Goal: Contribute content: Contribute content

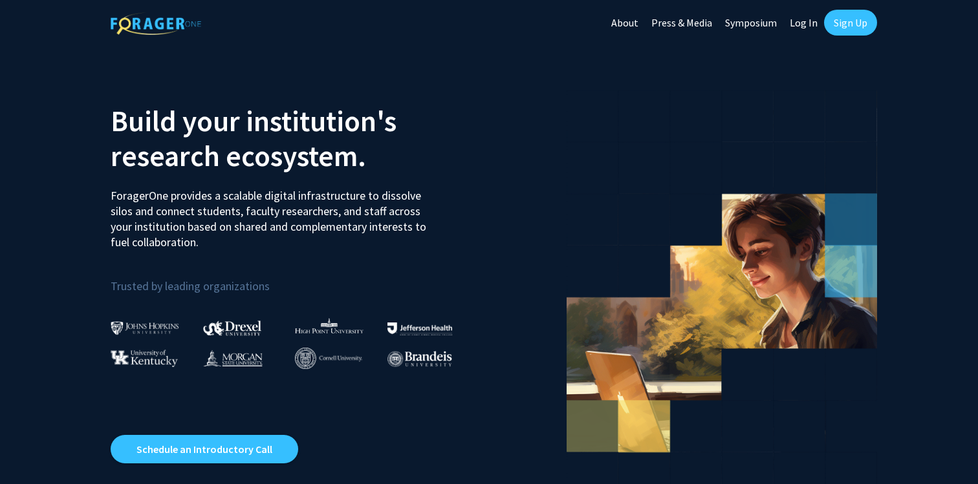
click at [805, 21] on link "Log In" at bounding box center [803, 22] width 41 height 45
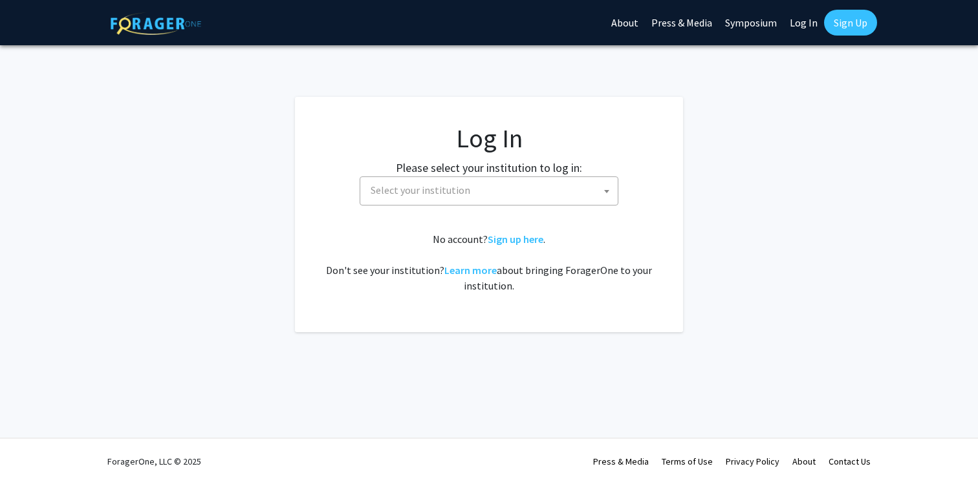
click at [567, 187] on span "Select your institution" at bounding box center [491, 190] width 252 height 27
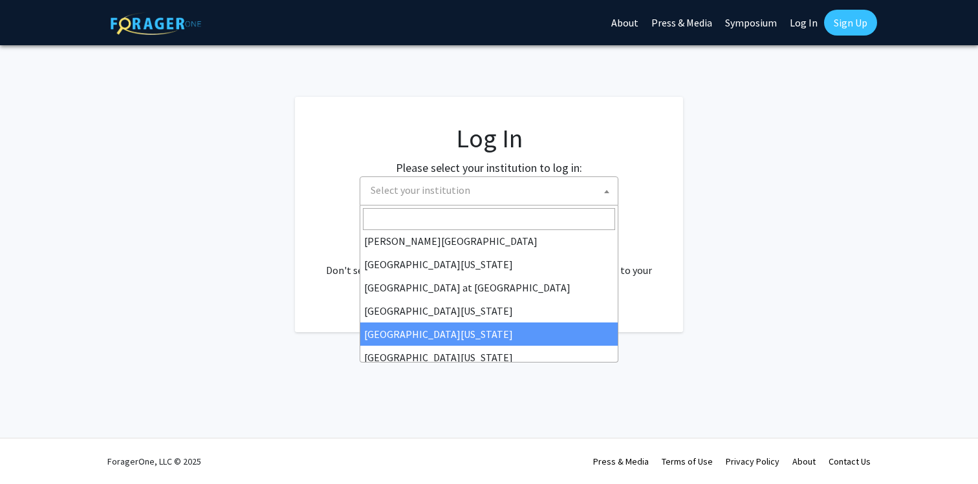
scroll to position [449, 0]
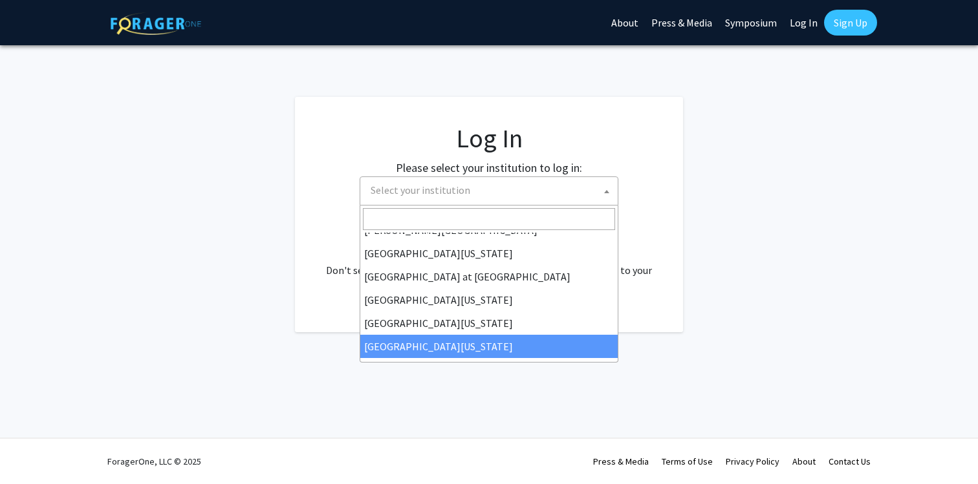
select select "33"
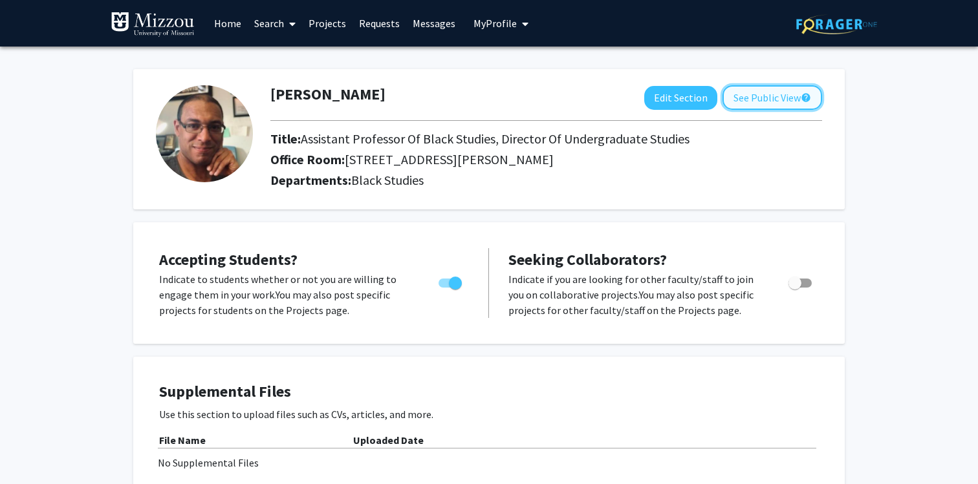
click at [758, 104] on button "See Public View help" at bounding box center [772, 97] width 100 height 25
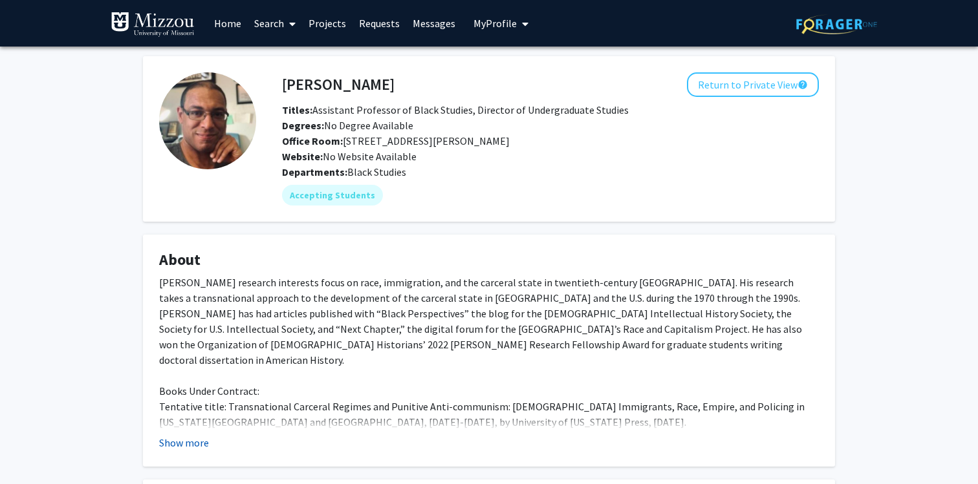
click at [184, 446] on button "Show more" at bounding box center [184, 443] width 50 height 16
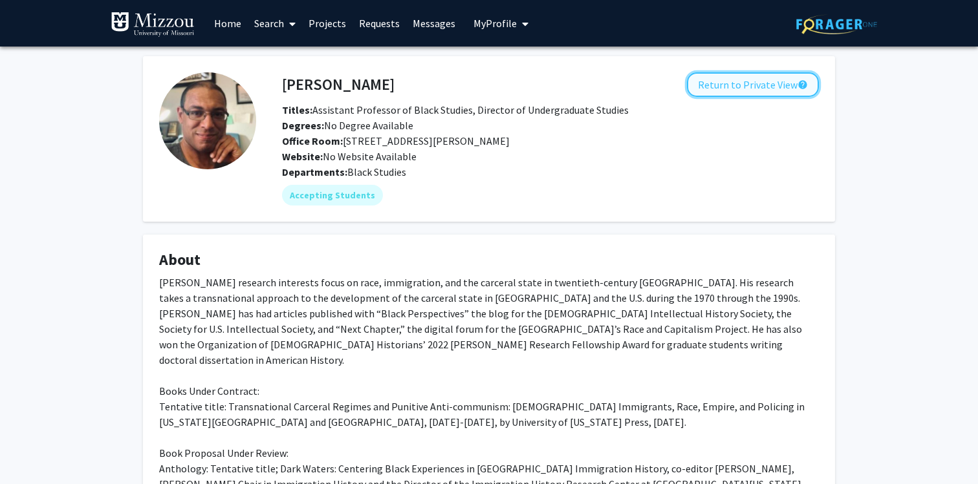
click at [754, 90] on button "Return to Private View help" at bounding box center [753, 84] width 132 height 25
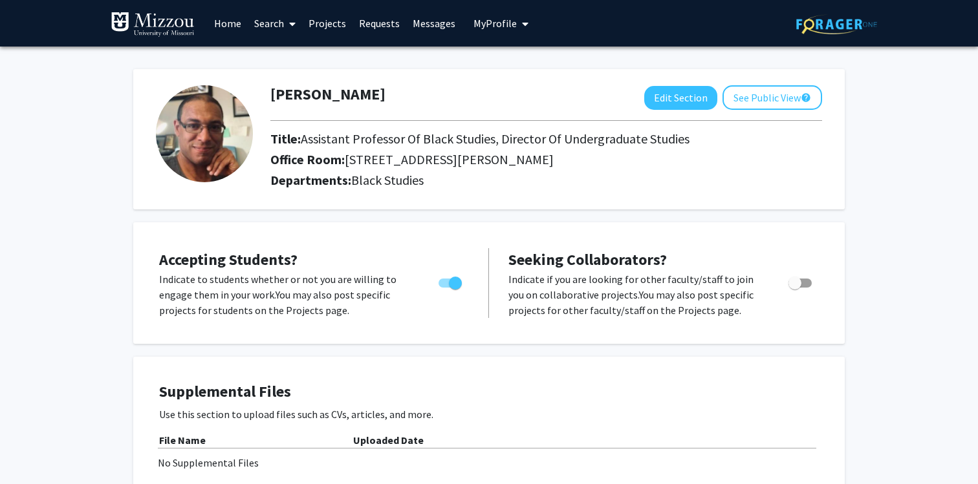
click at [284, 23] on link "Search" at bounding box center [275, 23] width 54 height 45
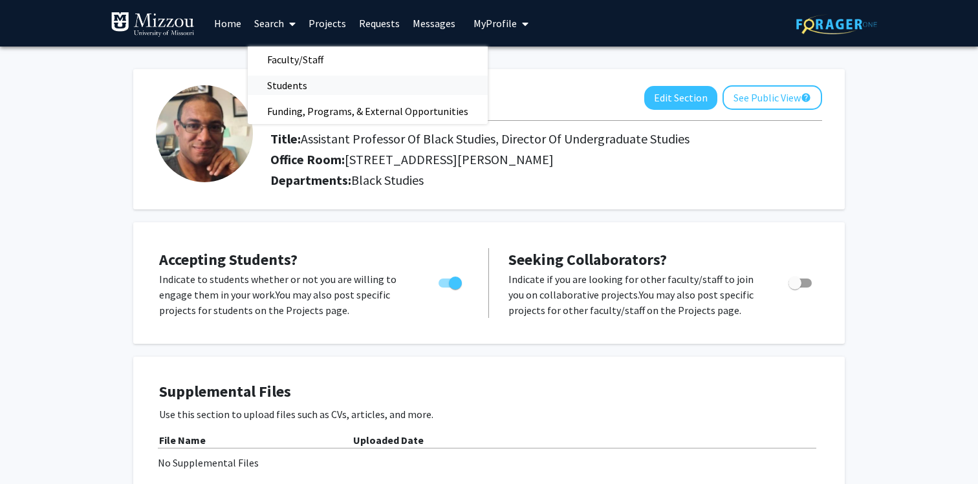
click at [291, 85] on span "Students" at bounding box center [287, 85] width 79 height 26
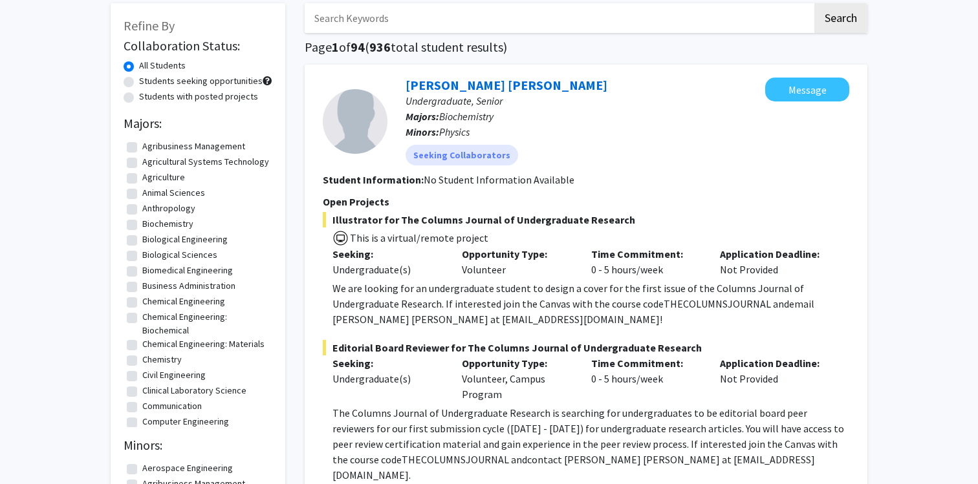
scroll to position [61, 0]
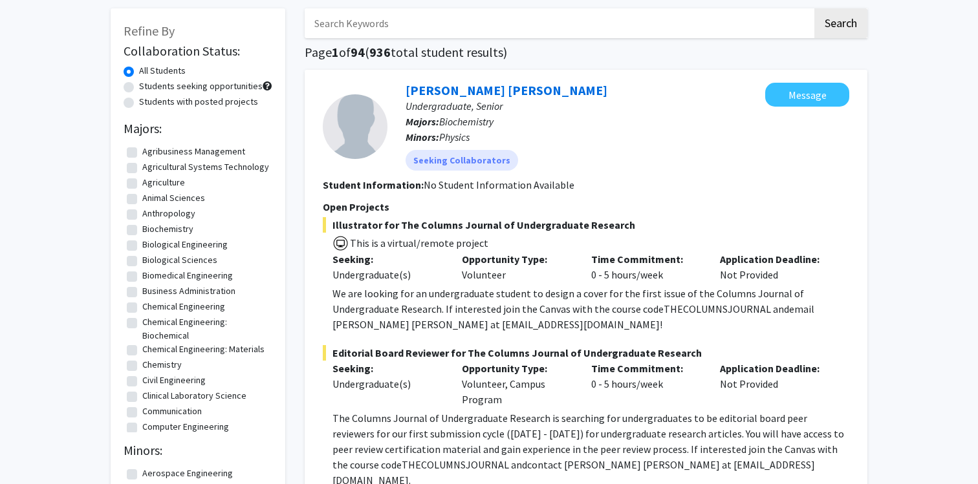
click at [139, 103] on label "Students with posted projects" at bounding box center [198, 102] width 119 height 14
click at [139, 103] on input "Students with posted projects" at bounding box center [143, 99] width 8 height 8
radio input "true"
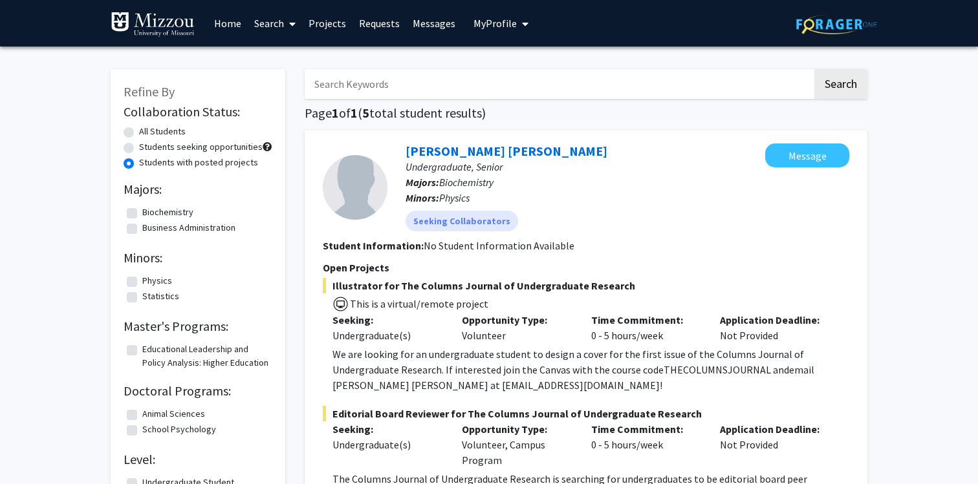
click at [345, 87] on input "Search Keywords" at bounding box center [559, 84] width 508 height 30
type input "African American"
click at [814, 69] on button "Search" at bounding box center [840, 84] width 53 height 30
radio input "true"
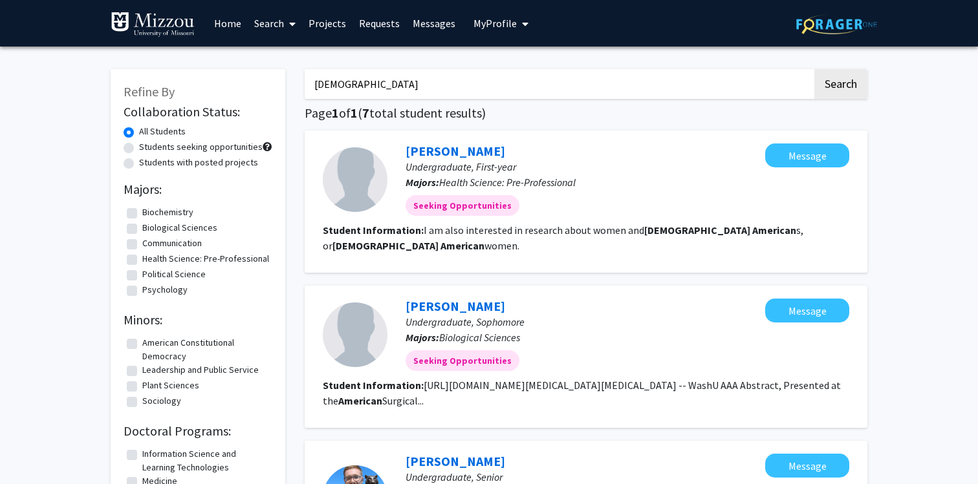
drag, startPoint x: 398, startPoint y: 83, endPoint x: 261, endPoint y: 80, distance: 137.8
click at [814, 69] on button "Search" at bounding box center [840, 84] width 53 height 30
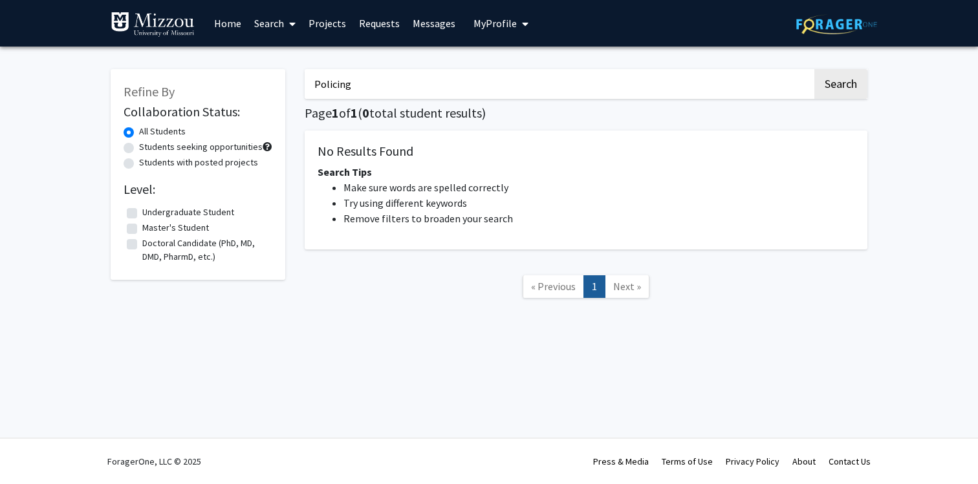
drag, startPoint x: 358, startPoint y: 81, endPoint x: 216, endPoint y: 75, distance: 141.8
click at [216, 75] on div "Refine By Collaboration Status: All Students Students seeking opportunities Stu…" at bounding box center [489, 190] width 776 height 268
click at [814, 69] on button "Search" at bounding box center [840, 84] width 53 height 30
click at [819, 80] on button "Search" at bounding box center [840, 84] width 53 height 30
drag, startPoint x: 373, startPoint y: 87, endPoint x: 238, endPoint y: 71, distance: 135.5
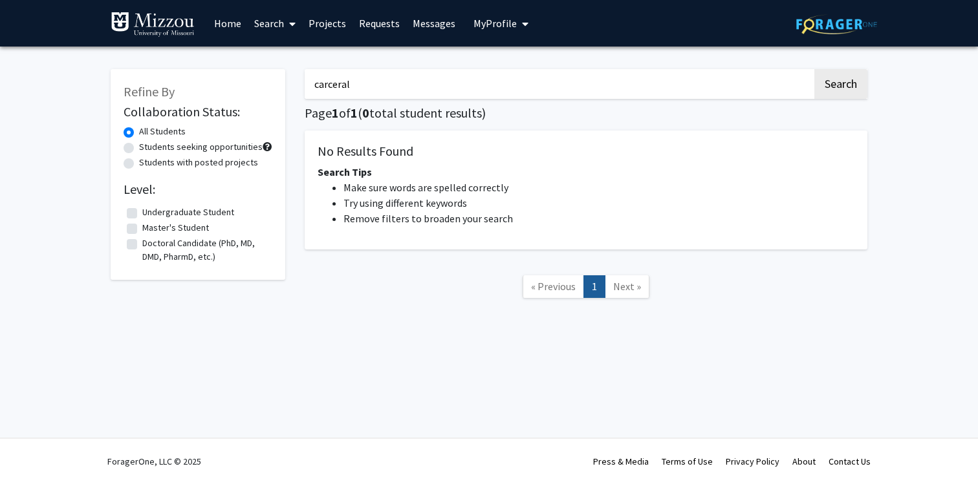
click at [238, 71] on div "Refine By Collaboration Status: All Students Students seeking opportunities Stu…" at bounding box center [489, 190] width 776 height 268
click at [814, 69] on button "Search" at bounding box center [840, 84] width 53 height 30
click at [846, 83] on button "Search" at bounding box center [840, 84] width 53 height 30
drag, startPoint x: 358, startPoint y: 89, endPoint x: 187, endPoint y: 71, distance: 172.4
click at [184, 77] on div "Refine By Collaboration Status: All Students Students seeking opportunities Stu…" at bounding box center [489, 190] width 776 height 268
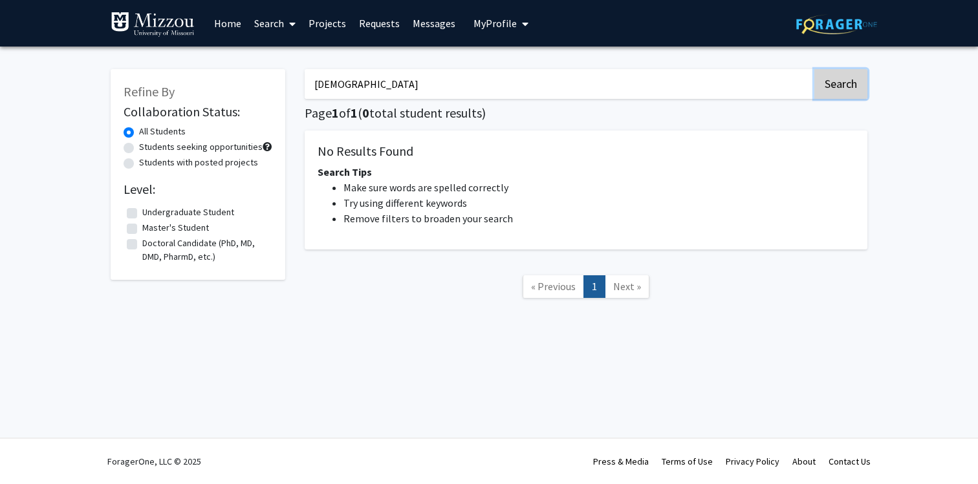
click at [844, 78] on button "Search" at bounding box center [840, 84] width 53 height 30
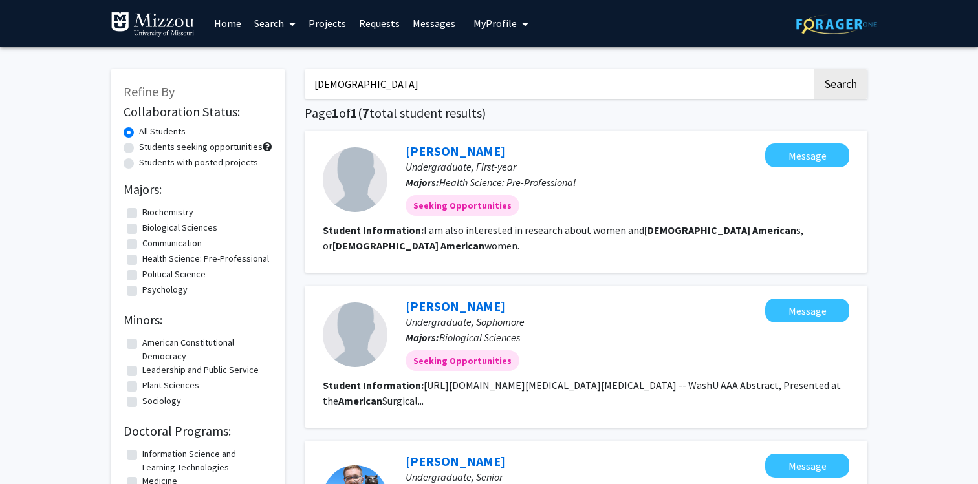
click at [406, 78] on input "African American" at bounding box center [559, 84] width 508 height 30
click at [313, 82] on input "African American"" at bounding box center [559, 84] width 508 height 30
type input ""African American""
click at [814, 69] on button "Search" at bounding box center [840, 84] width 53 height 30
click at [846, 81] on button "Search" at bounding box center [840, 84] width 53 height 30
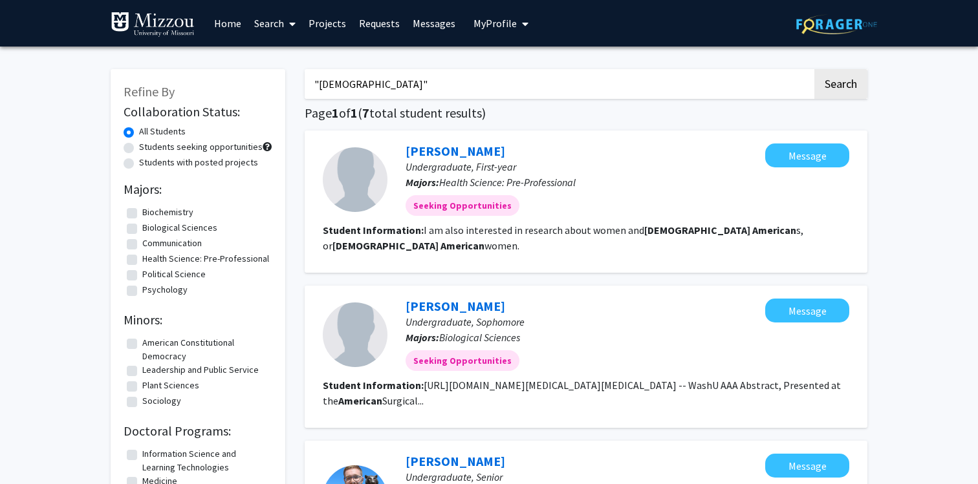
click at [324, 24] on link "Projects" at bounding box center [327, 23] width 50 height 45
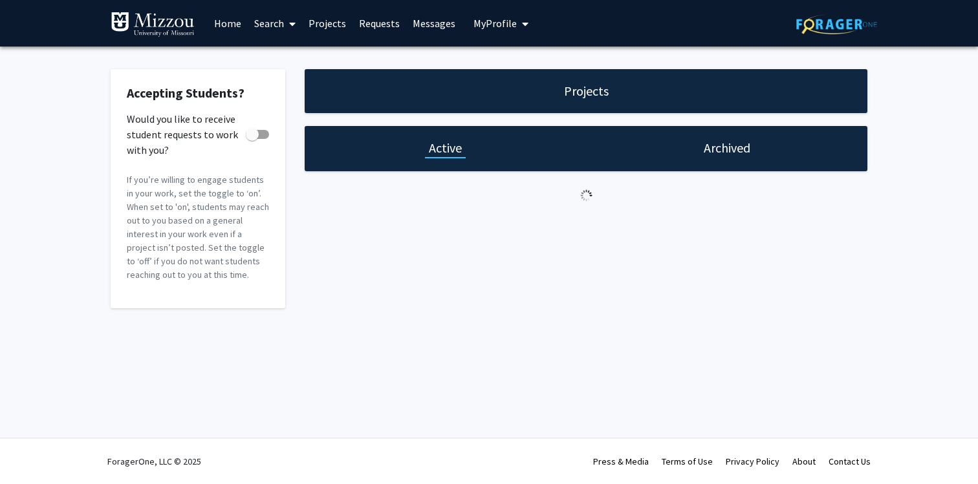
checkbox input "true"
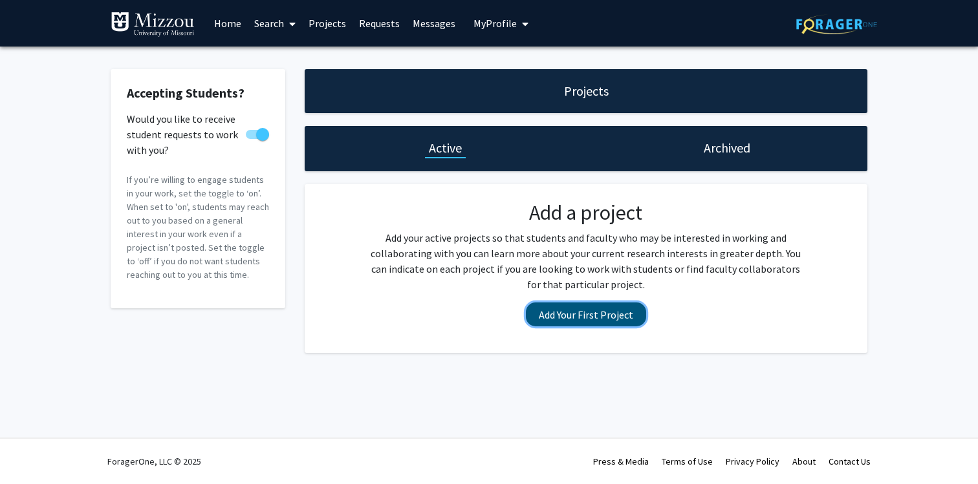
click at [609, 310] on button "Add Your First Project" at bounding box center [586, 315] width 120 height 24
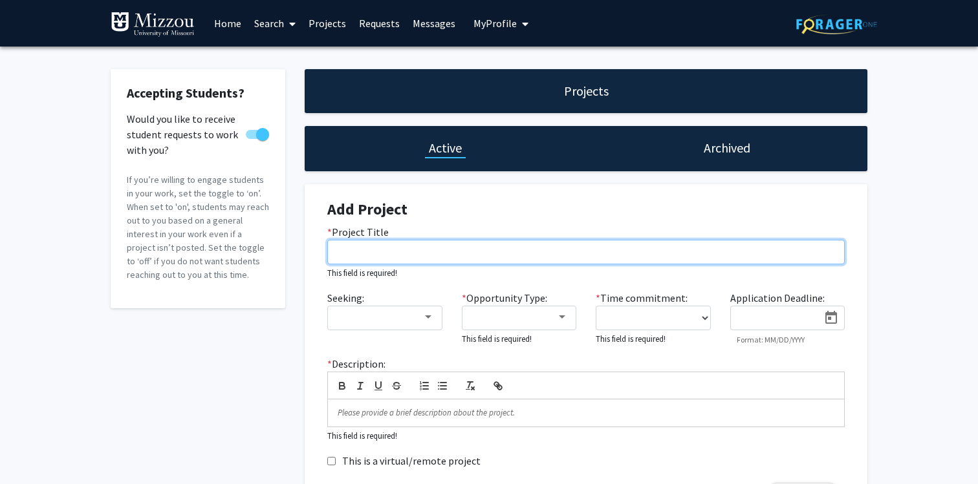
click at [428, 252] on input "* Project Title" at bounding box center [585, 252] width 517 height 25
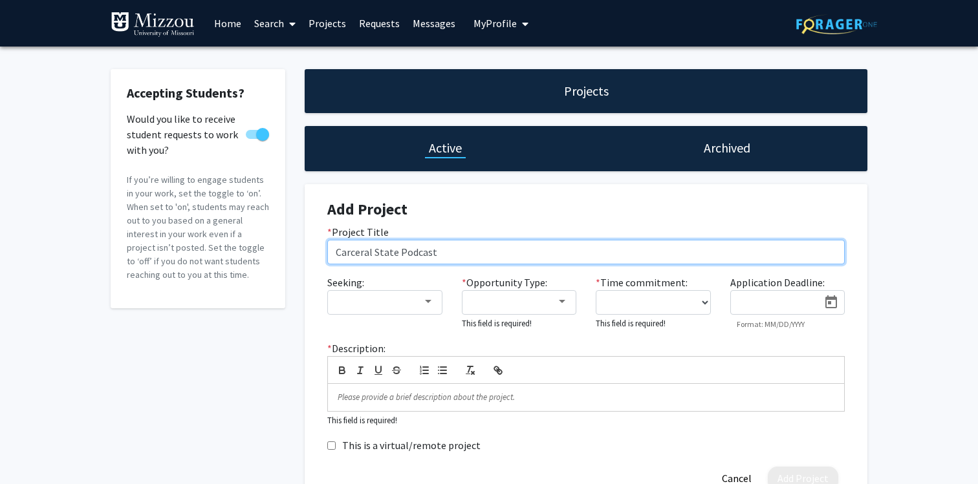
type input "Carceral State Podcast"
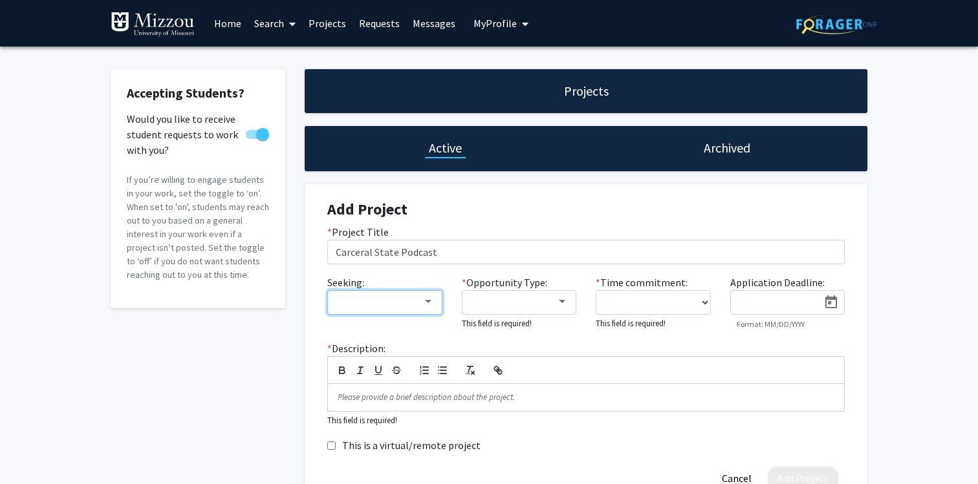
click at [426, 303] on div at bounding box center [428, 301] width 6 height 3
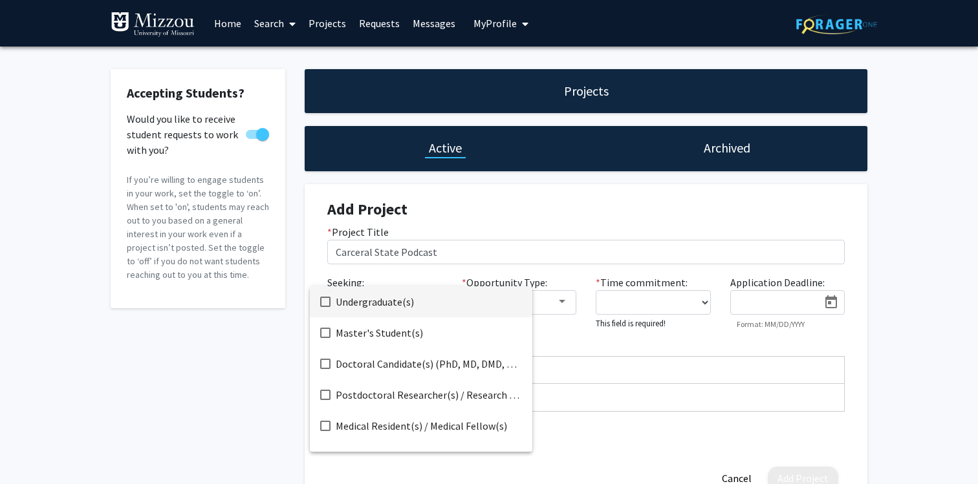
click at [324, 305] on mat-pseudo-checkbox at bounding box center [325, 302] width 10 height 10
click at [327, 330] on mat-pseudo-checkbox at bounding box center [325, 333] width 10 height 10
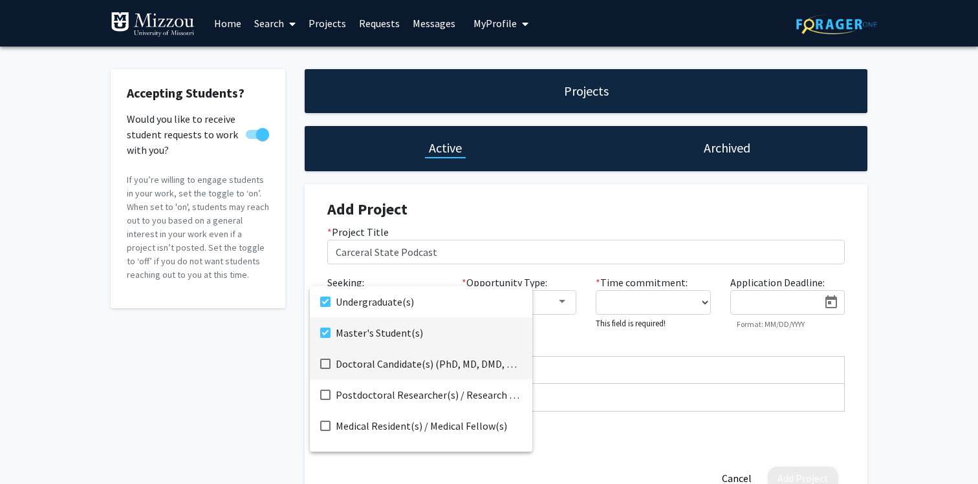
click at [325, 354] on mat-option "Doctoral Candidate(s) (PhD, MD, DMD, PharmD, etc.)" at bounding box center [421, 364] width 222 height 31
click at [540, 239] on div at bounding box center [489, 242] width 978 height 484
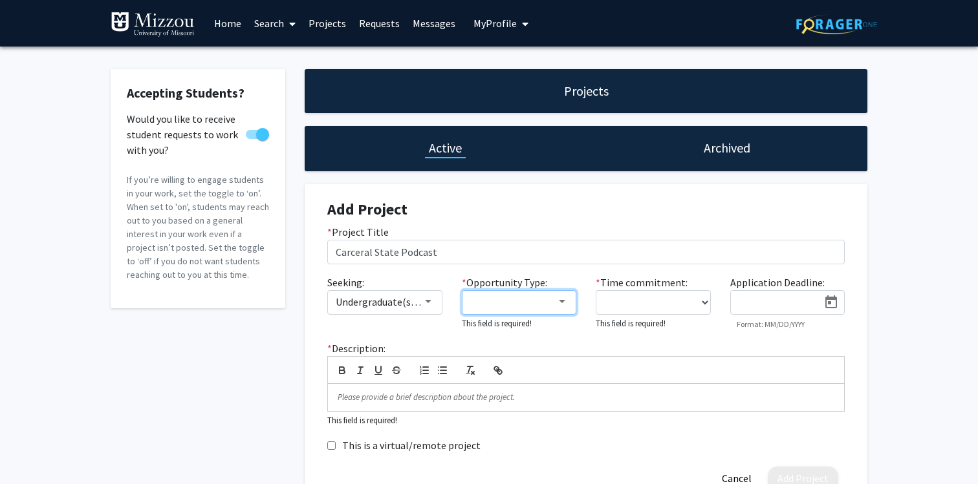
click at [561, 301] on div at bounding box center [562, 301] width 6 height 3
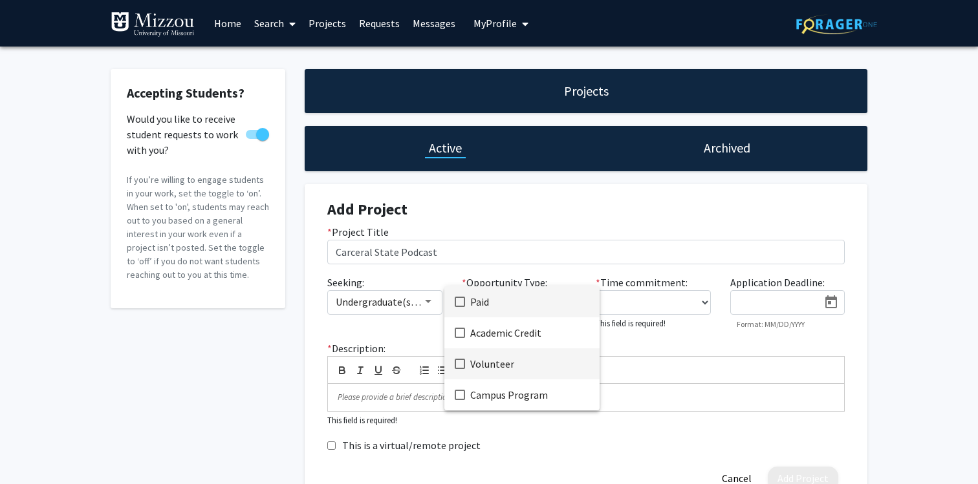
click at [459, 364] on mat-pseudo-checkbox at bounding box center [460, 364] width 10 height 10
click at [677, 301] on div at bounding box center [489, 242] width 978 height 484
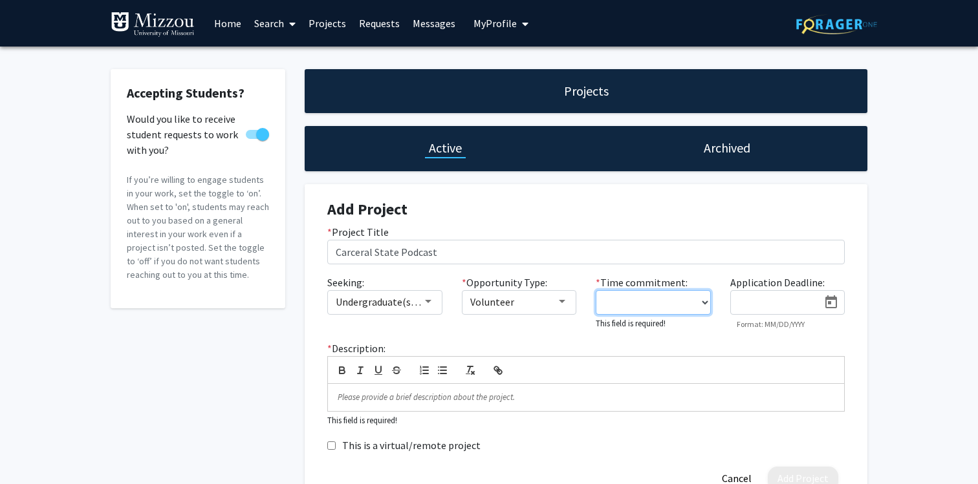
click at [701, 303] on select "0 - 5 hours/week 5 - 10 hours/week 10 - 15 hours/week 15 - 20 hours/week 20 - 3…" at bounding box center [653, 302] width 115 height 25
select select "0 - 5"
click at [596, 290] on select "0 - 5 hours/week 5 - 10 hours/week 10 - 15 hours/week 15 - 20 hours/week 20 - 3…" at bounding box center [653, 302] width 115 height 25
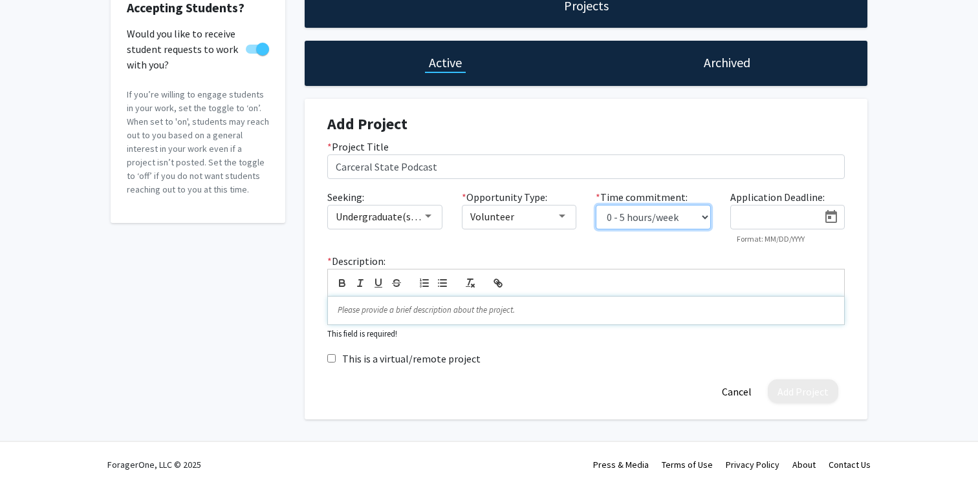
scroll to position [85, 0]
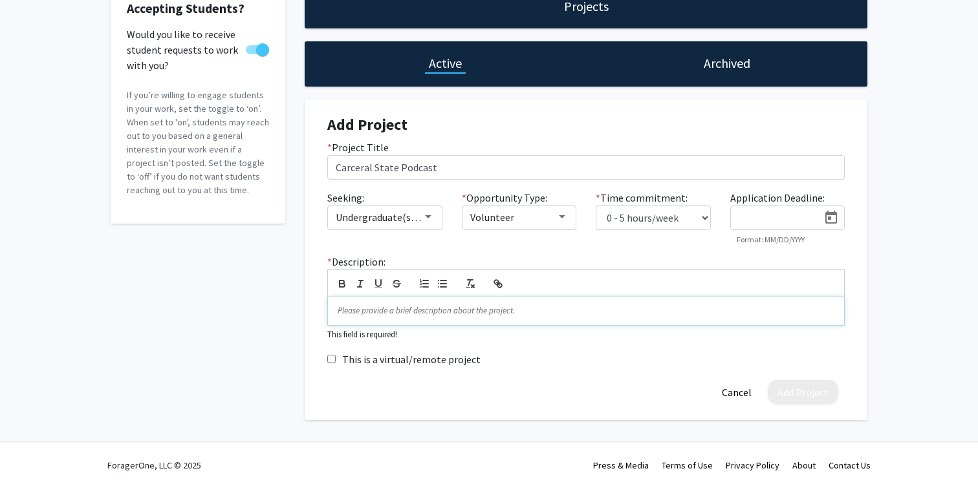
click at [641, 313] on p at bounding box center [586, 311] width 497 height 12
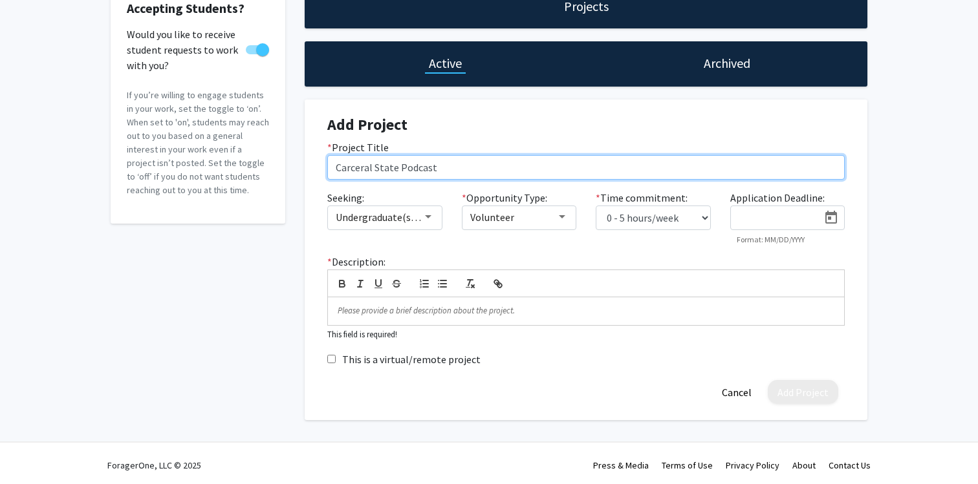
click at [360, 169] on input "Carceral State Podcast" at bounding box center [585, 167] width 517 height 25
click at [359, 170] on input "Carceral State Podcast" at bounding box center [585, 167] width 517 height 25
drag, startPoint x: 298, startPoint y: 167, endPoint x: 283, endPoint y: 168, distance: 14.9
click at [283, 168] on div "Accepting Students? Would you like to receive student requests to work with you…" at bounding box center [489, 202] width 776 height 436
click at [398, 165] on input "Histories of POlicing and Incarceration Podcast" at bounding box center [585, 167] width 517 height 25
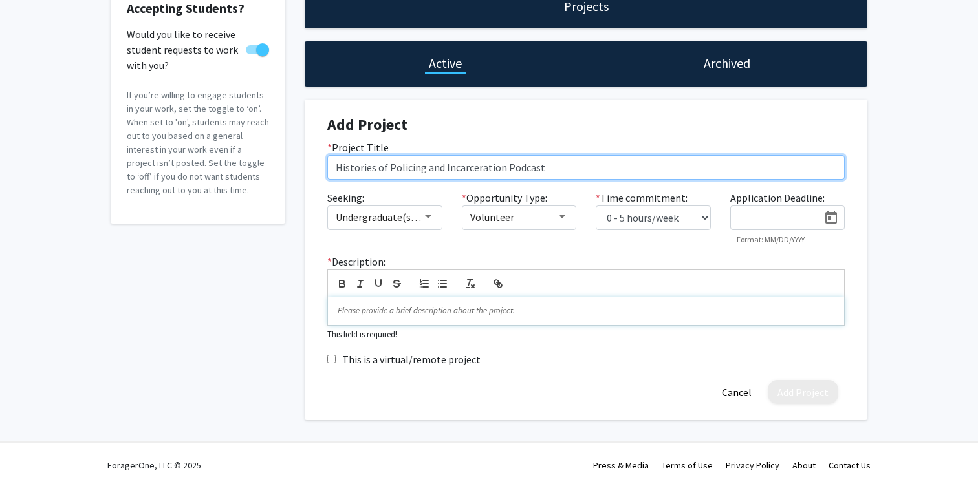
type input "Histories of Policing and Incarceration Podcast"
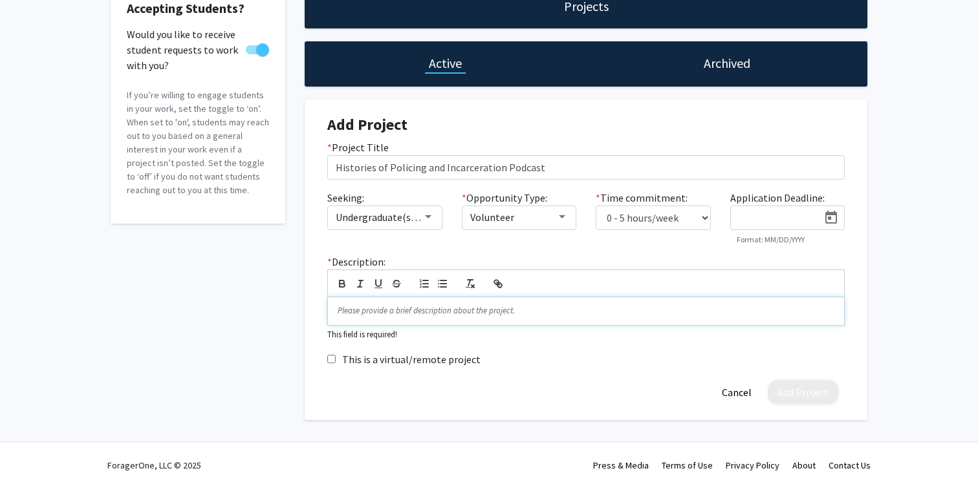
click at [431, 316] on p at bounding box center [586, 311] width 497 height 12
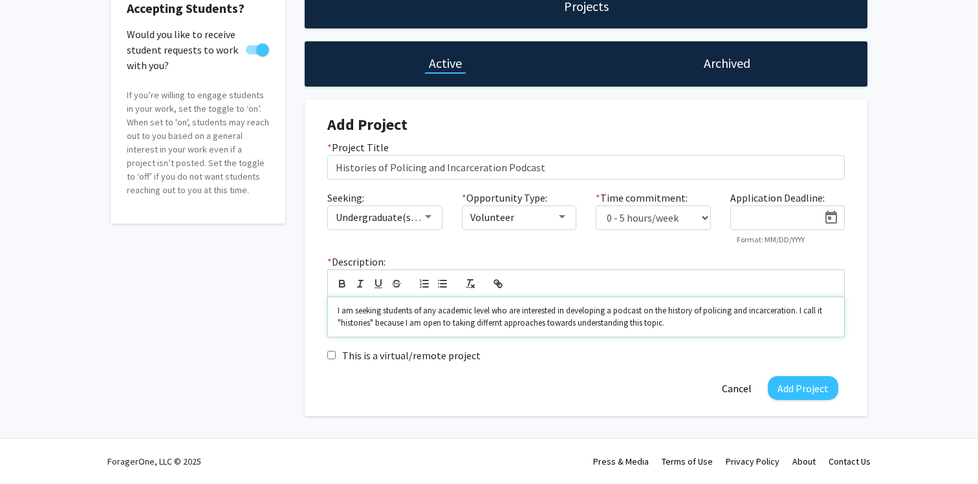
click at [497, 325] on p "I am seeking students of any academic level who are interested in developing a …" at bounding box center [586, 317] width 497 height 24
click at [748, 328] on p "I am seeking students of any academic level who are interested in developing a …" at bounding box center [586, 317] width 497 height 24
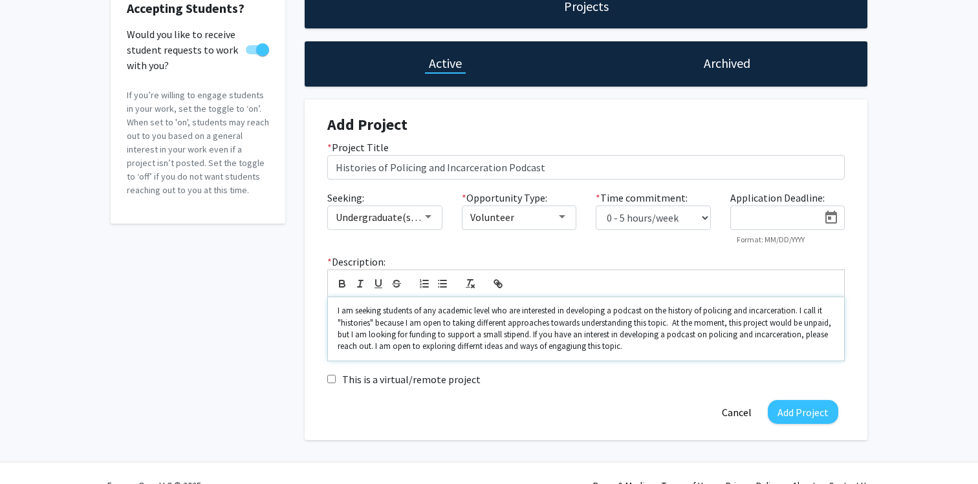
click at [474, 348] on p "I am seeking students of any academic level who are interested in developing a …" at bounding box center [586, 329] width 497 height 48
click at [431, 218] on div at bounding box center [428, 217] width 12 height 10
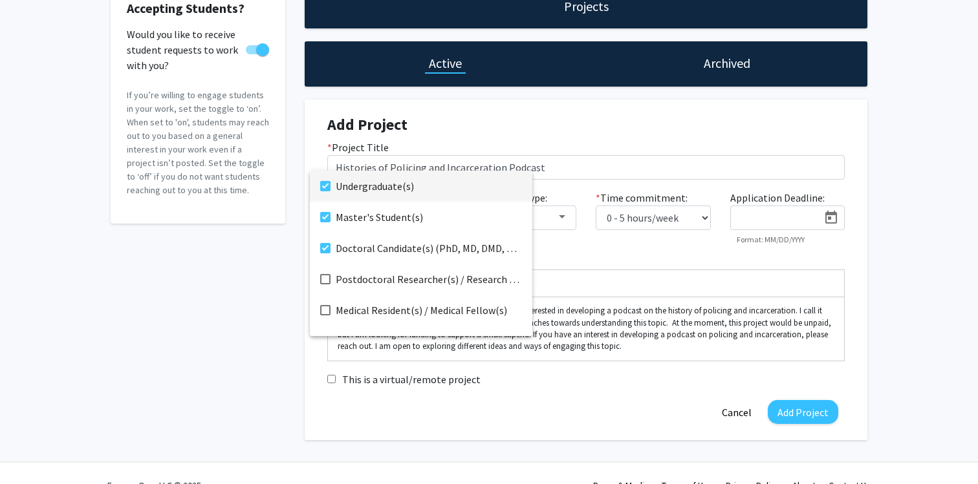
click at [589, 257] on div at bounding box center [489, 242] width 978 height 484
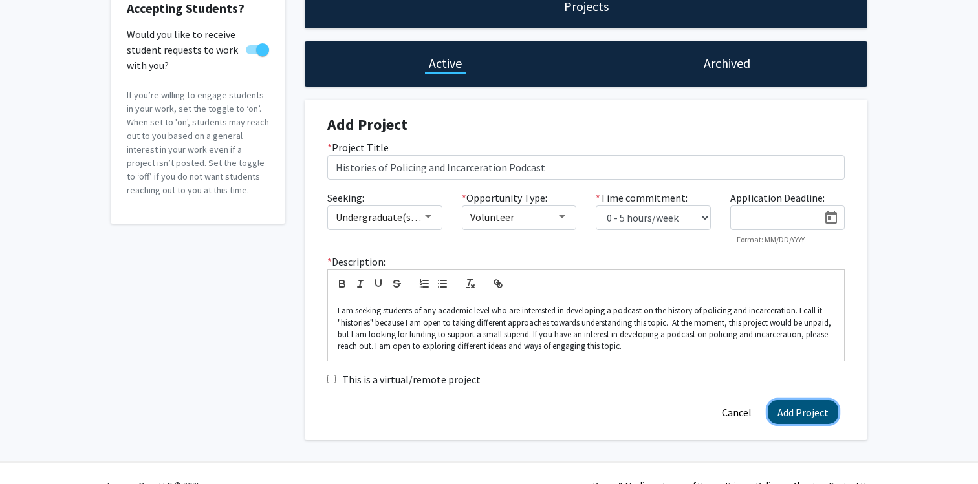
click at [803, 413] on button "Add Project" at bounding box center [803, 412] width 70 height 24
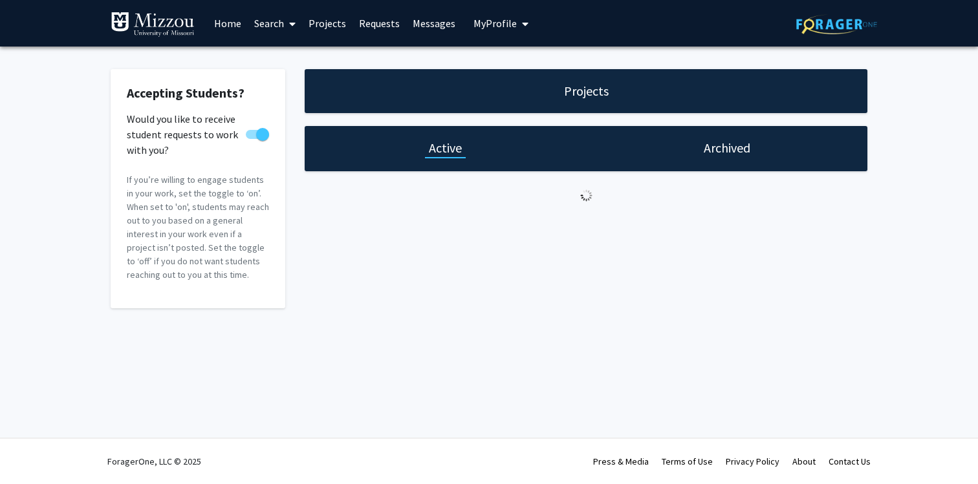
scroll to position [0, 0]
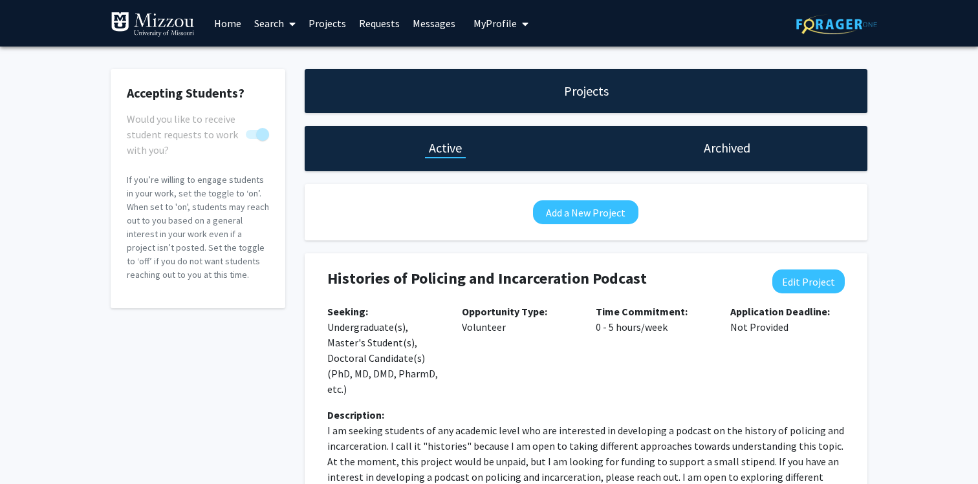
click at [255, 25] on link "Search" at bounding box center [275, 23] width 54 height 45
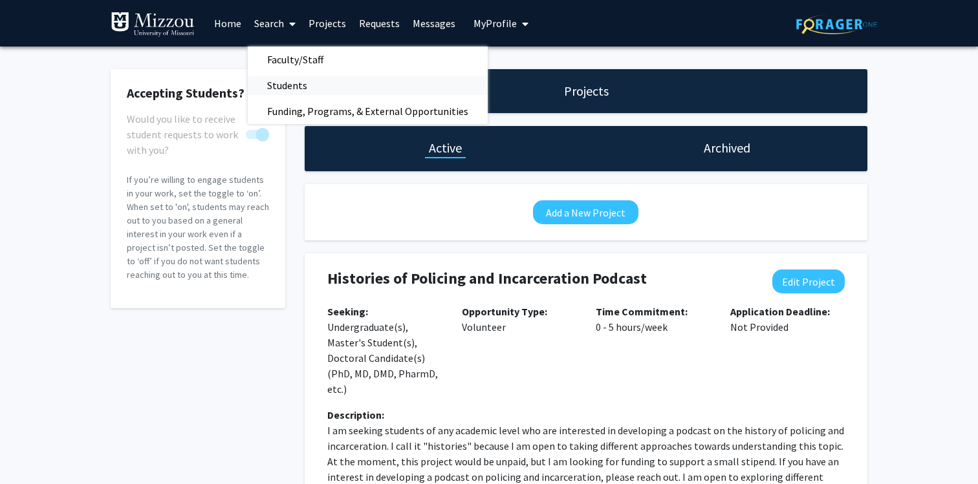
click at [294, 81] on span "Students" at bounding box center [287, 85] width 79 height 26
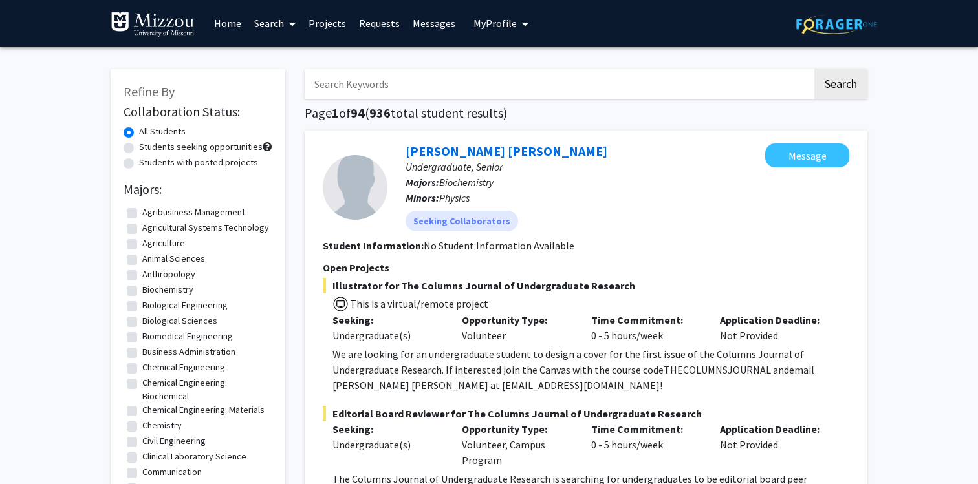
click at [390, 87] on input "Search Keywords" at bounding box center [559, 84] width 508 height 30
click at [814, 69] on button "Search" at bounding box center [840, 84] width 53 height 30
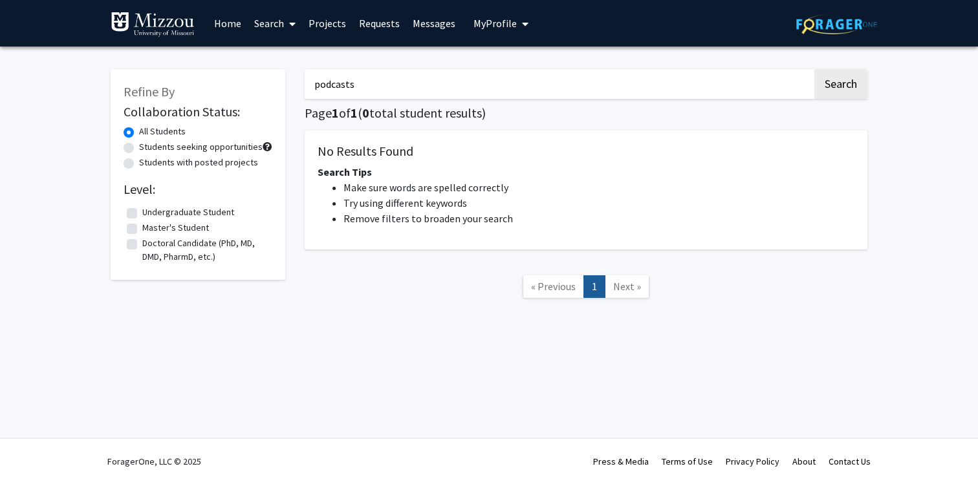
type input "podcasts"
click at [814, 69] on button "Search" at bounding box center [840, 84] width 53 height 30
drag, startPoint x: 367, startPoint y: 83, endPoint x: 225, endPoint y: 80, distance: 142.3
click at [225, 83] on div "Refine By Collaboration Status: All Students Students seeking opportunities Stu…" at bounding box center [489, 190] width 776 height 268
click at [139, 160] on label "Students with posted projects" at bounding box center [198, 163] width 119 height 14
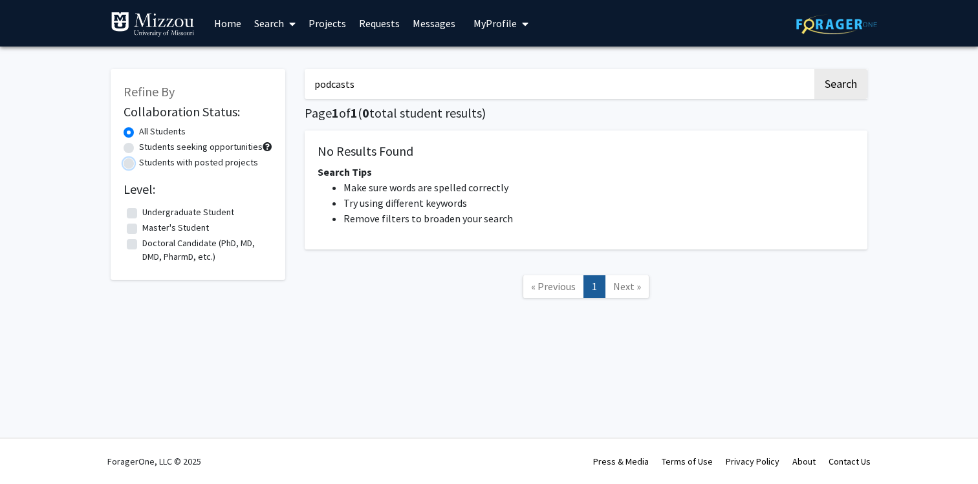
click at [139, 160] on input "Students with posted projects" at bounding box center [143, 160] width 8 height 8
radio input "true"
drag, startPoint x: 420, startPoint y: 91, endPoint x: 279, endPoint y: 81, distance: 142.0
click at [279, 81] on div "Refine By Collaboration Status: All Students Students seeking opportunities Stu…" at bounding box center [489, 190] width 776 height 268
click at [814, 69] on button "Search" at bounding box center [840, 84] width 53 height 30
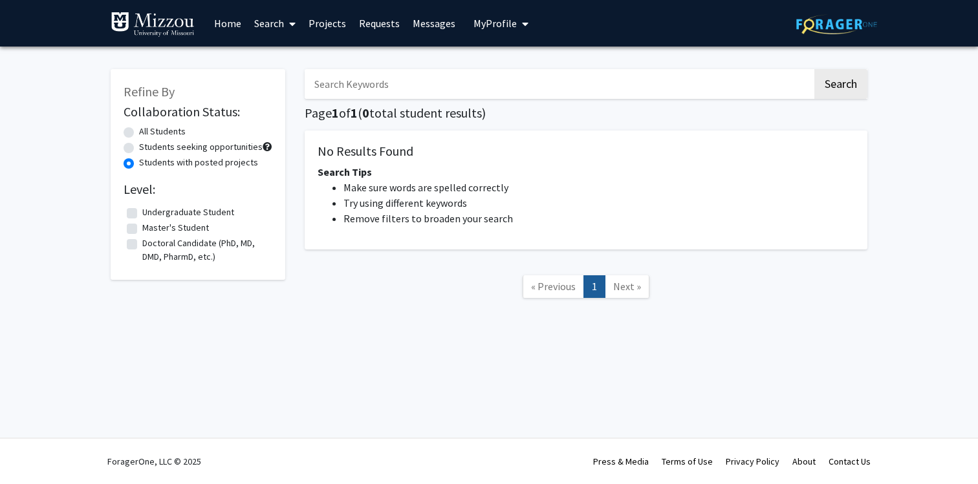
radio input "true"
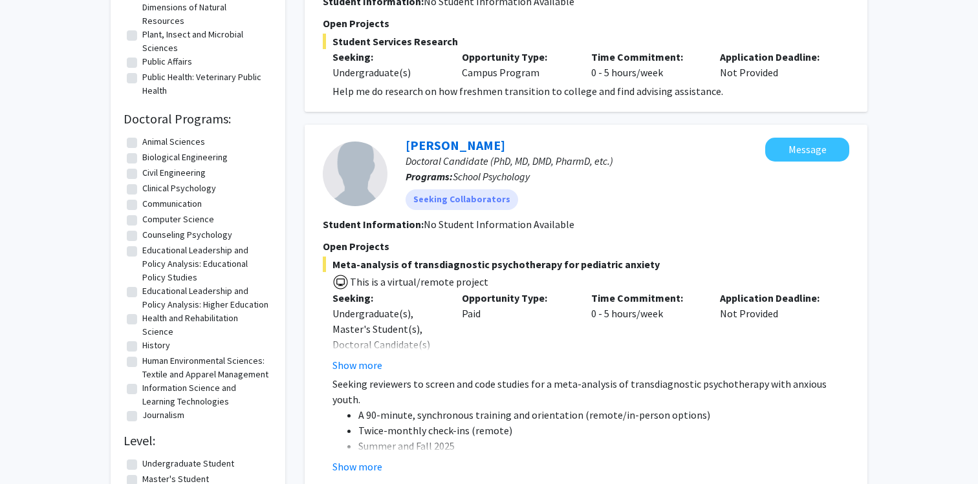
scroll to position [982, 0]
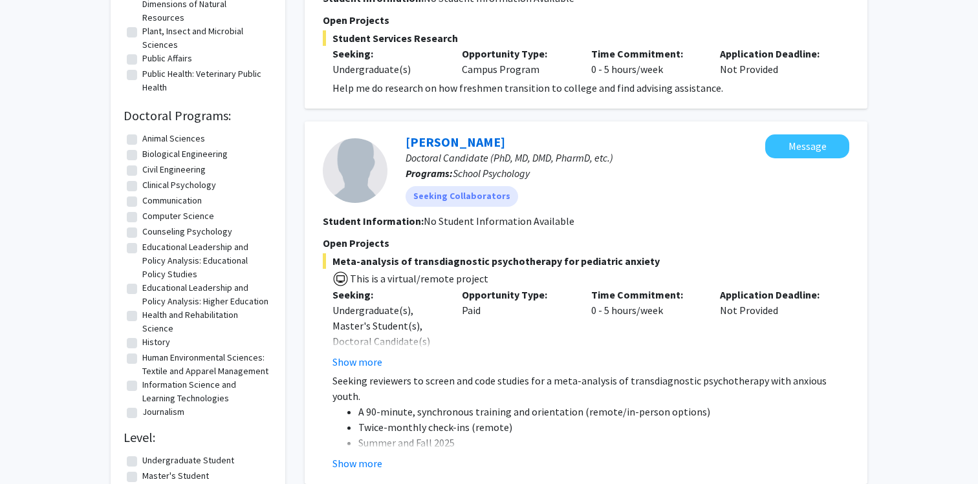
click at [142, 349] on label "History" at bounding box center [156, 343] width 28 height 14
click at [142, 344] on input "History" at bounding box center [146, 340] width 8 height 8
checkbox input "true"
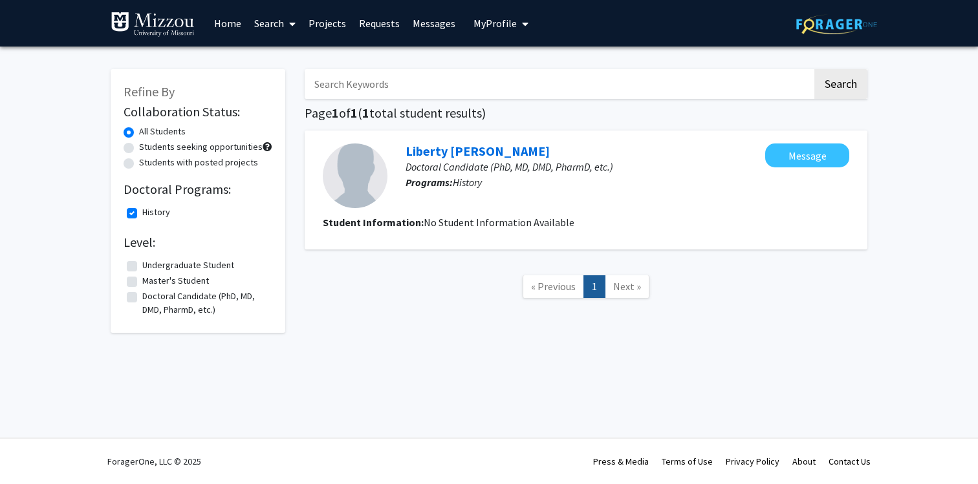
click at [479, 27] on span "My Profile" at bounding box center [494, 23] width 43 height 13
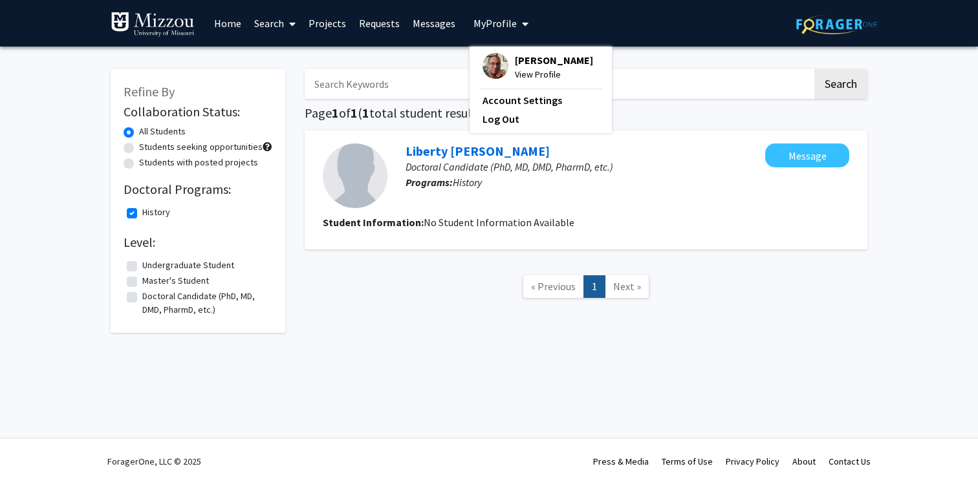
click at [523, 76] on span "View Profile" at bounding box center [554, 74] width 78 height 14
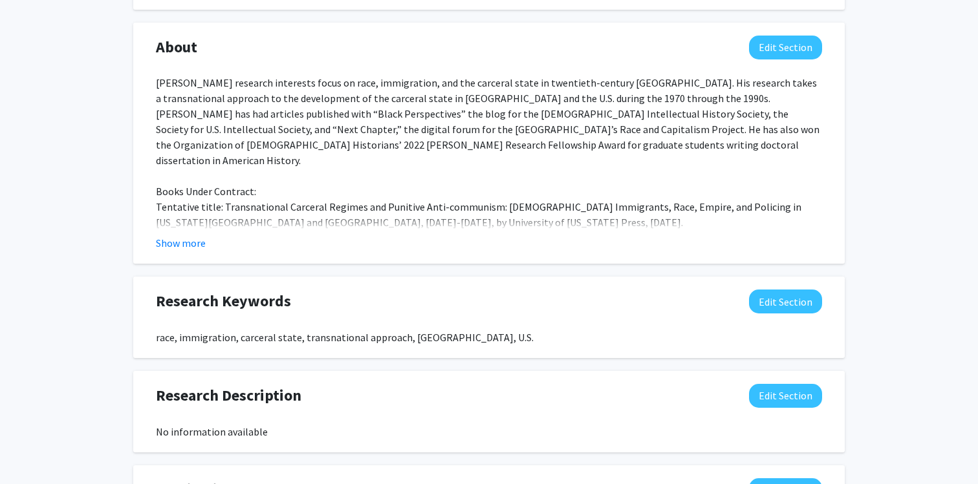
scroll to position [880, 0]
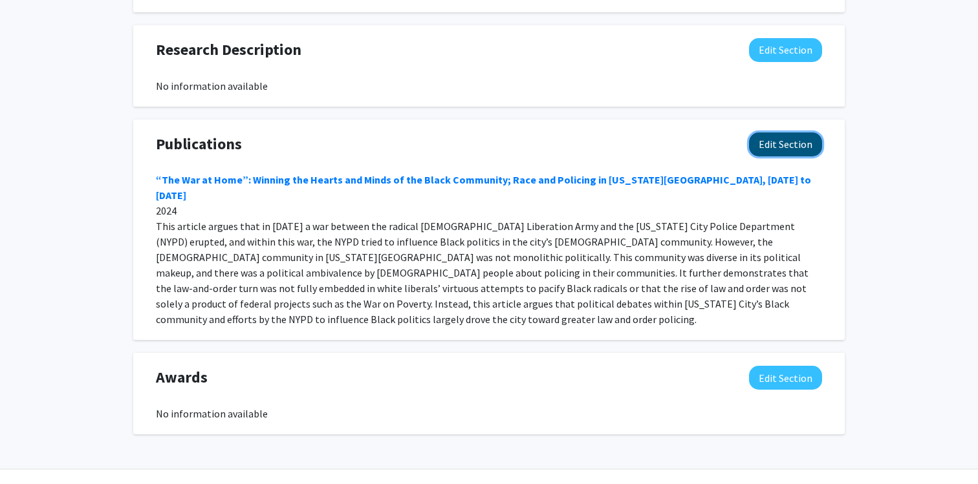
click at [781, 147] on button "Edit Section" at bounding box center [785, 145] width 73 height 24
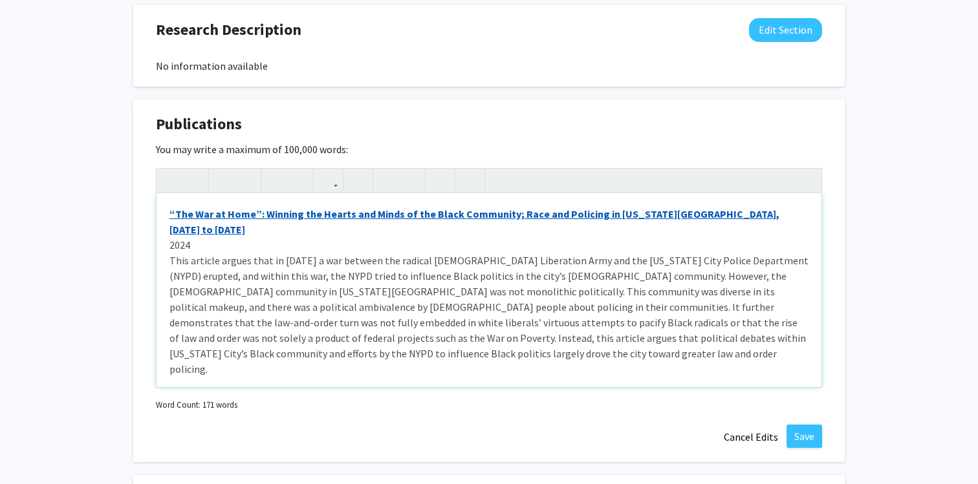
scroll to position [901, 0]
